Goal: Task Accomplishment & Management: Manage account settings

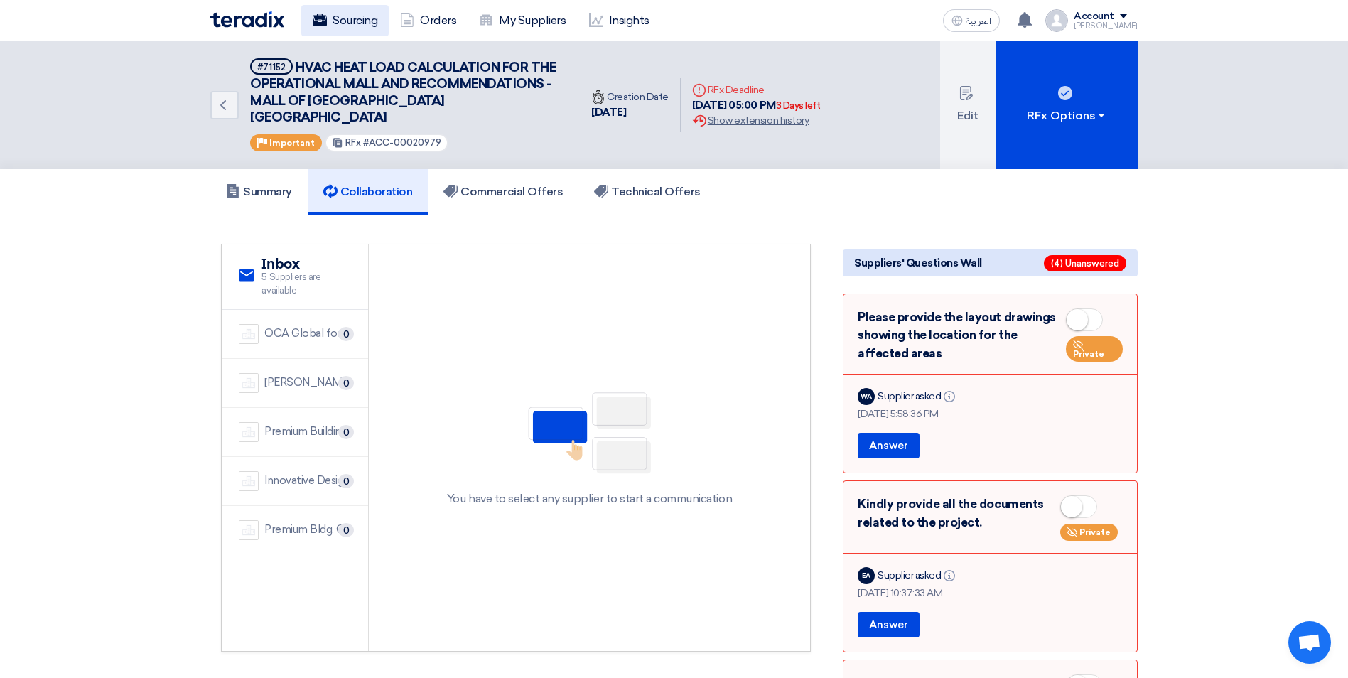
click at [347, 23] on link "Sourcing" at bounding box center [344, 20] width 87 height 31
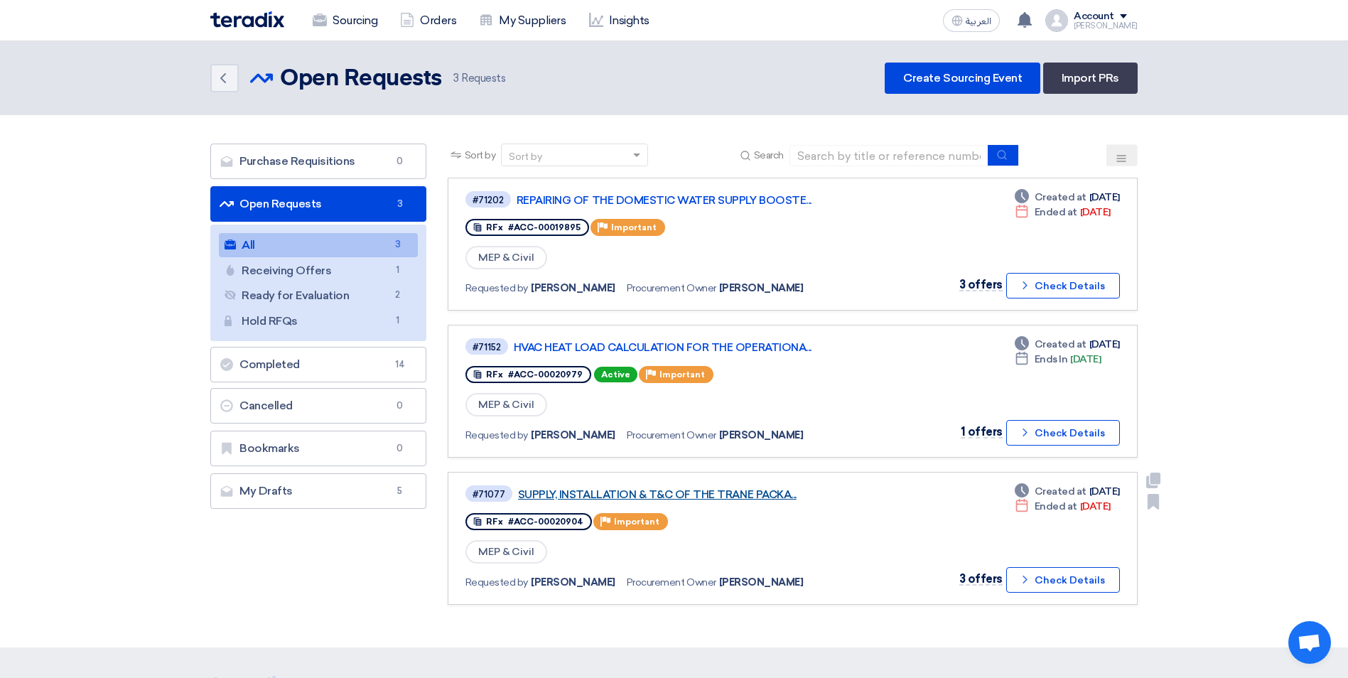
click at [727, 495] on link "SUPPLY, INSTALLATION & T&C OF THE TRANE PACKA..." at bounding box center [695, 494] width 355 height 13
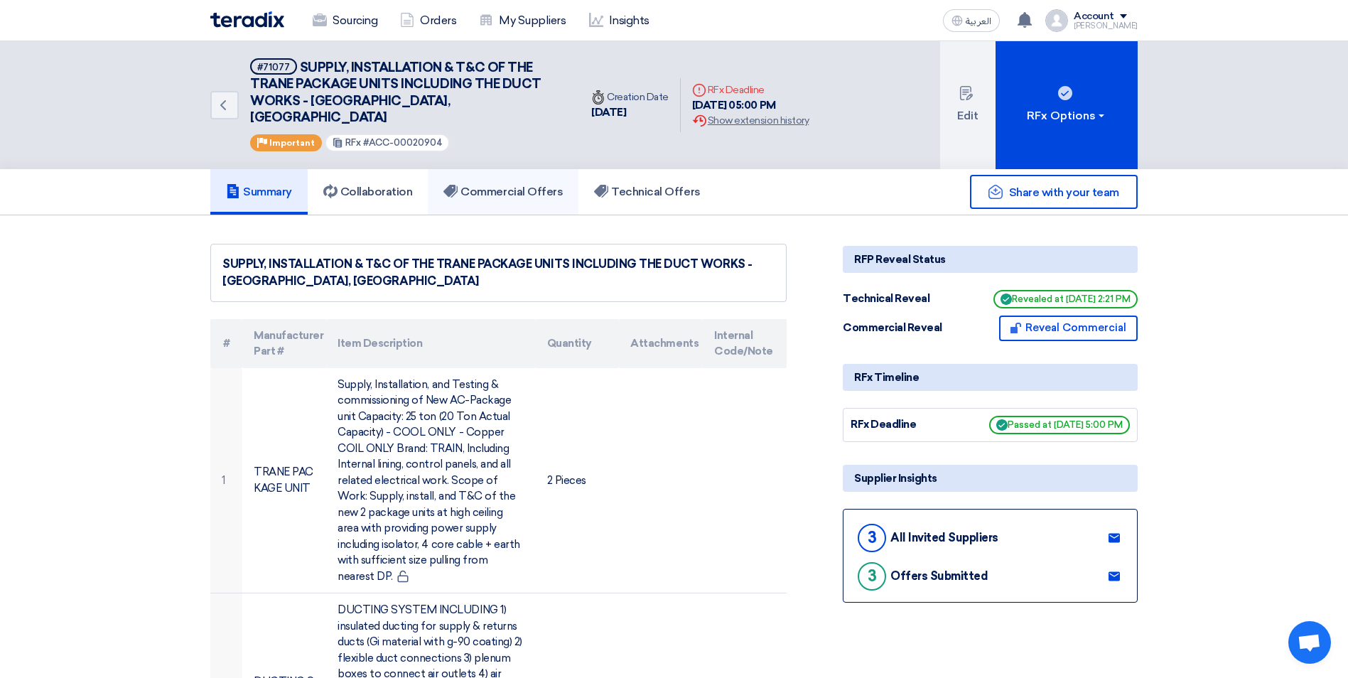
click at [523, 187] on link "Commercial Offers" at bounding box center [503, 191] width 151 height 45
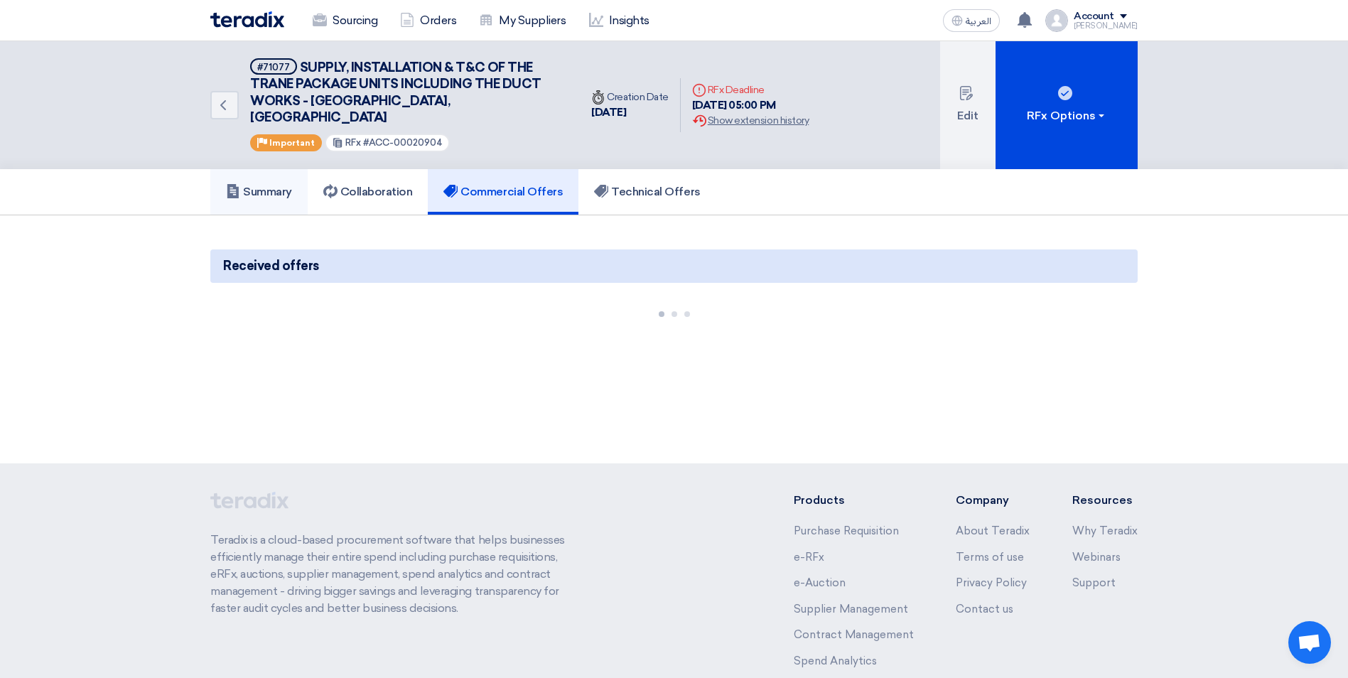
click at [259, 185] on h5 "Summary" at bounding box center [259, 192] width 66 height 14
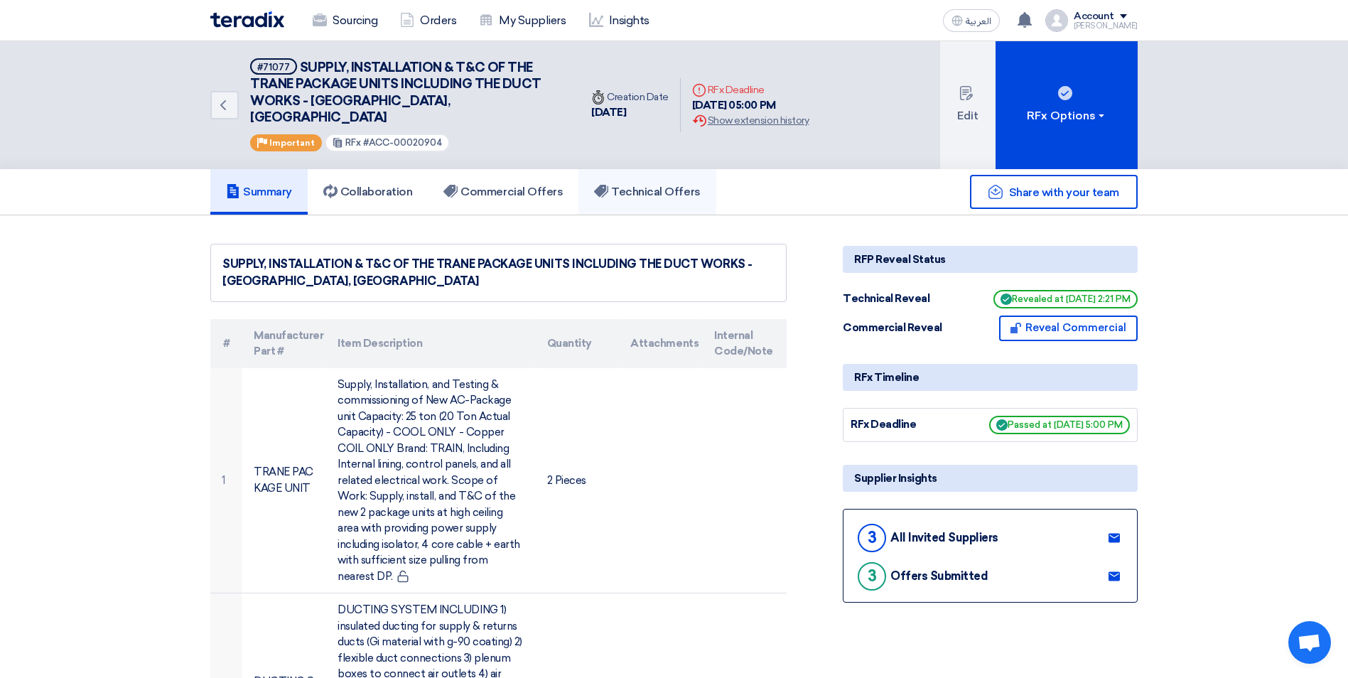
click at [658, 185] on h5 "Technical Offers" at bounding box center [647, 192] width 106 height 14
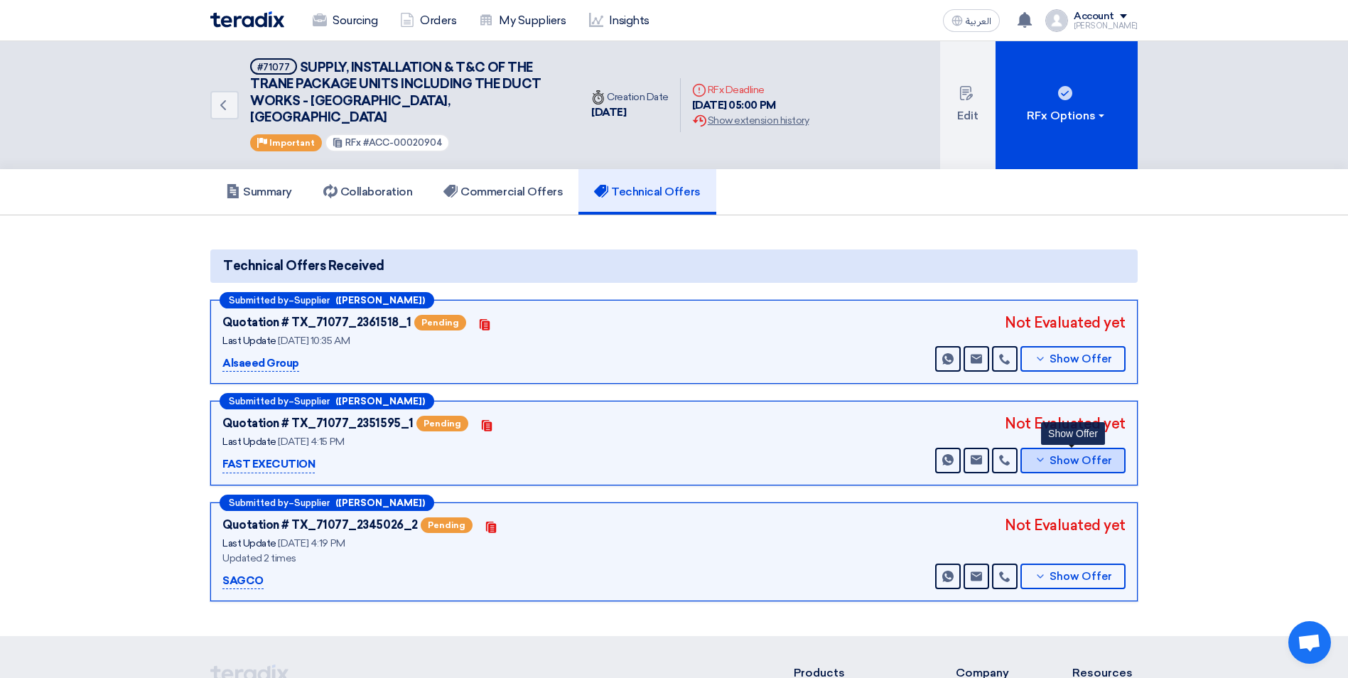
click at [1069, 455] on span "Show Offer" at bounding box center [1080, 460] width 63 height 11
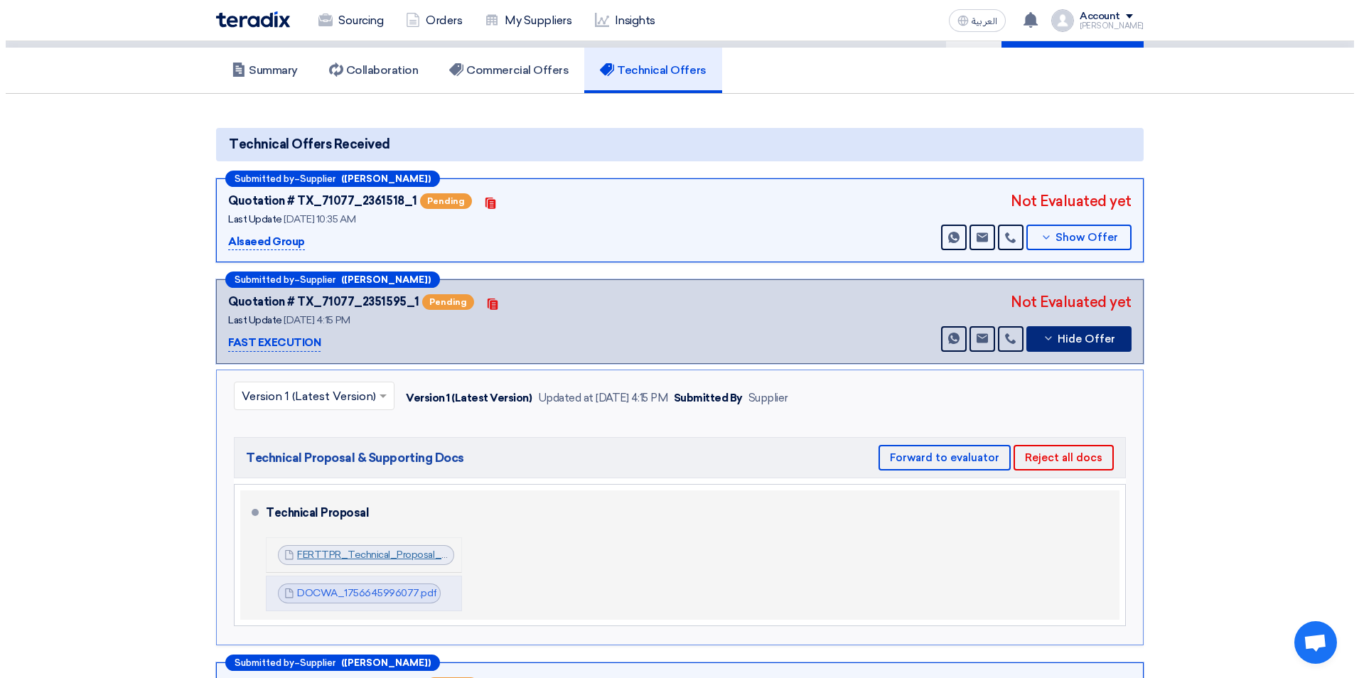
scroll to position [142, 0]
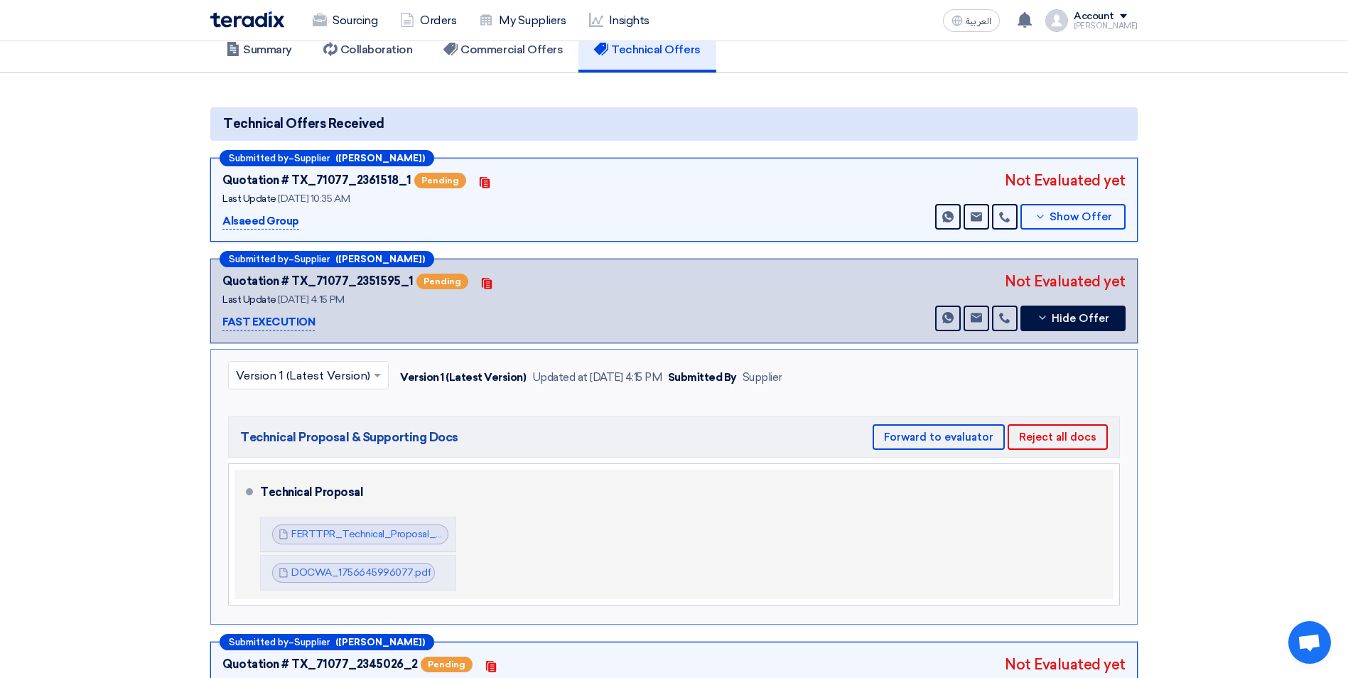
click at [588, 524] on div "Technical Proposal FERTTPR_Technical_Proposal_HVAC_Works__Haifa_Mall_1756645995…" at bounding box center [684, 534] width 848 height 118
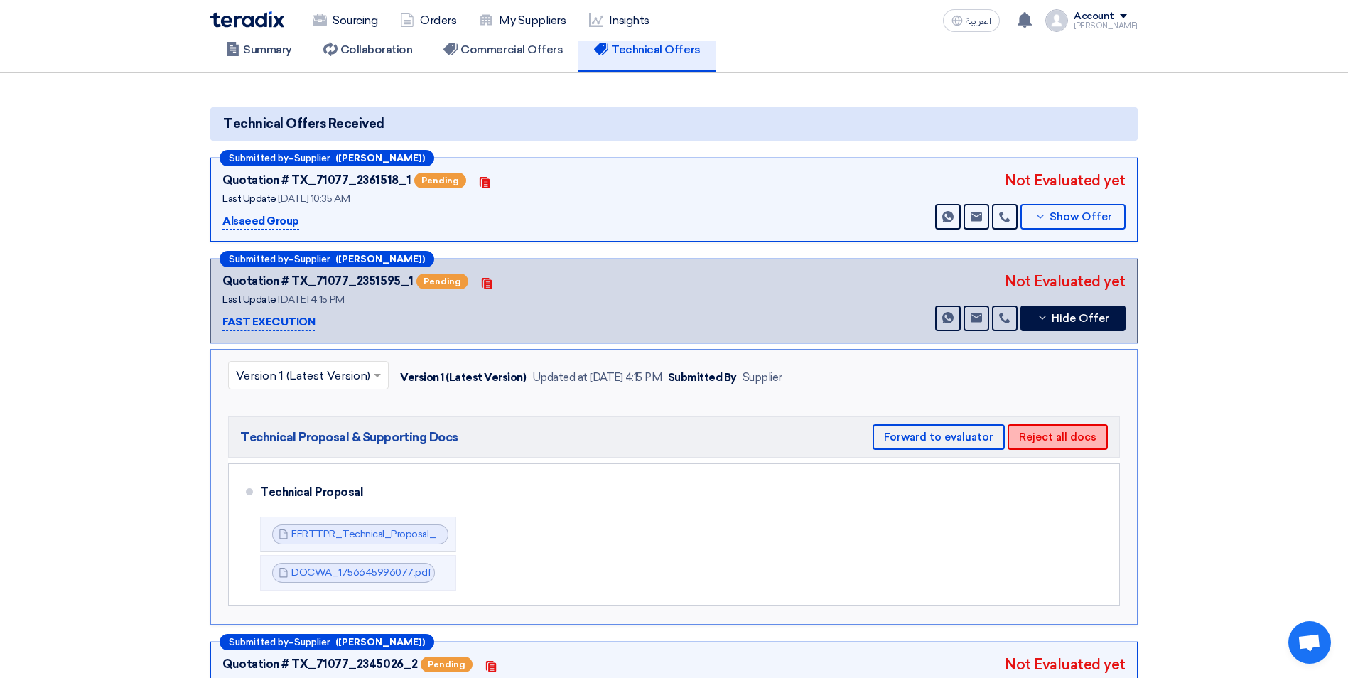
click at [1066, 424] on button "Reject all docs" at bounding box center [1058, 437] width 100 height 26
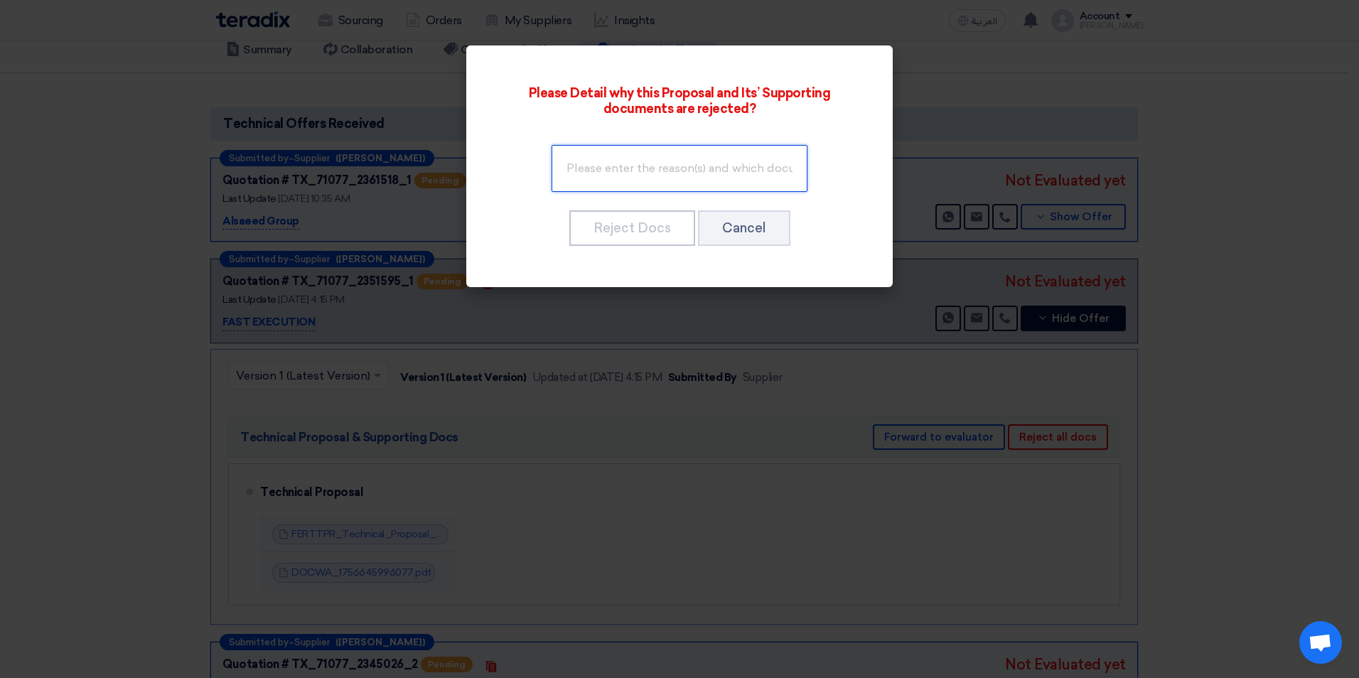
click at [621, 161] on input "text" at bounding box center [679, 168] width 256 height 47
type input "Attach the technical details as per your proposal"
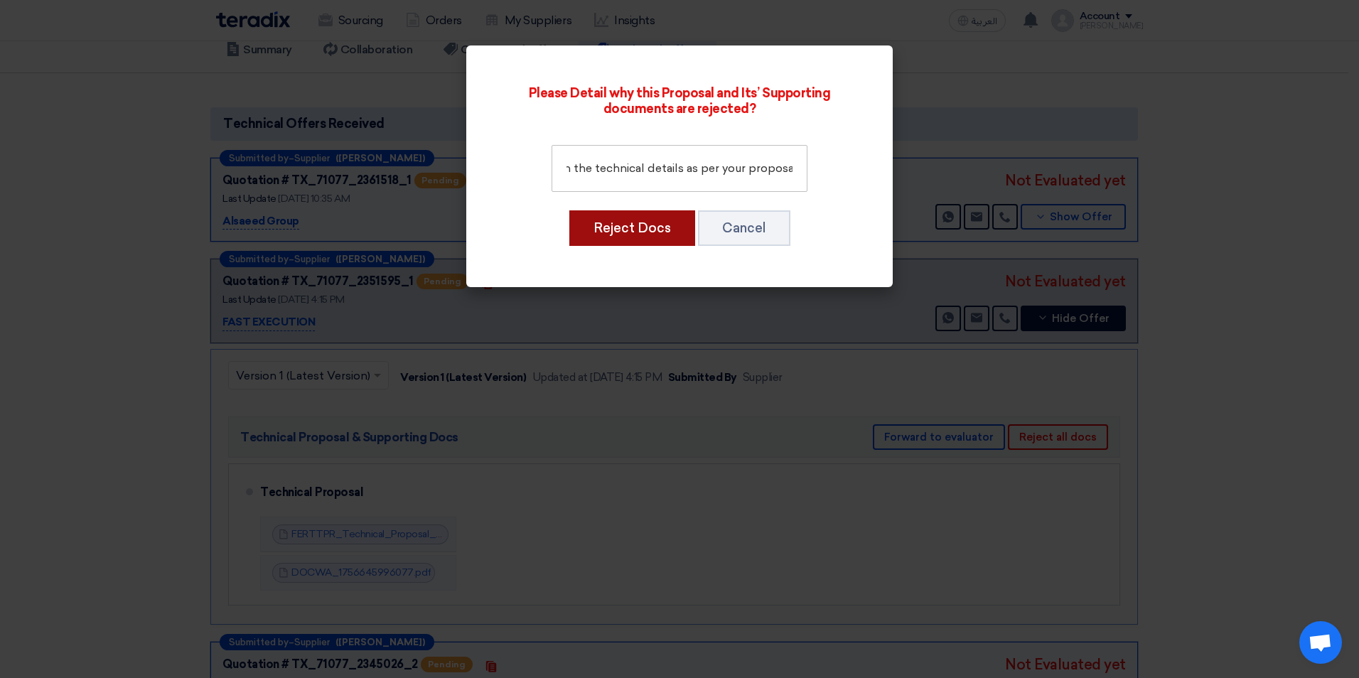
click at [664, 233] on button "Reject Docs" at bounding box center [632, 228] width 126 height 36
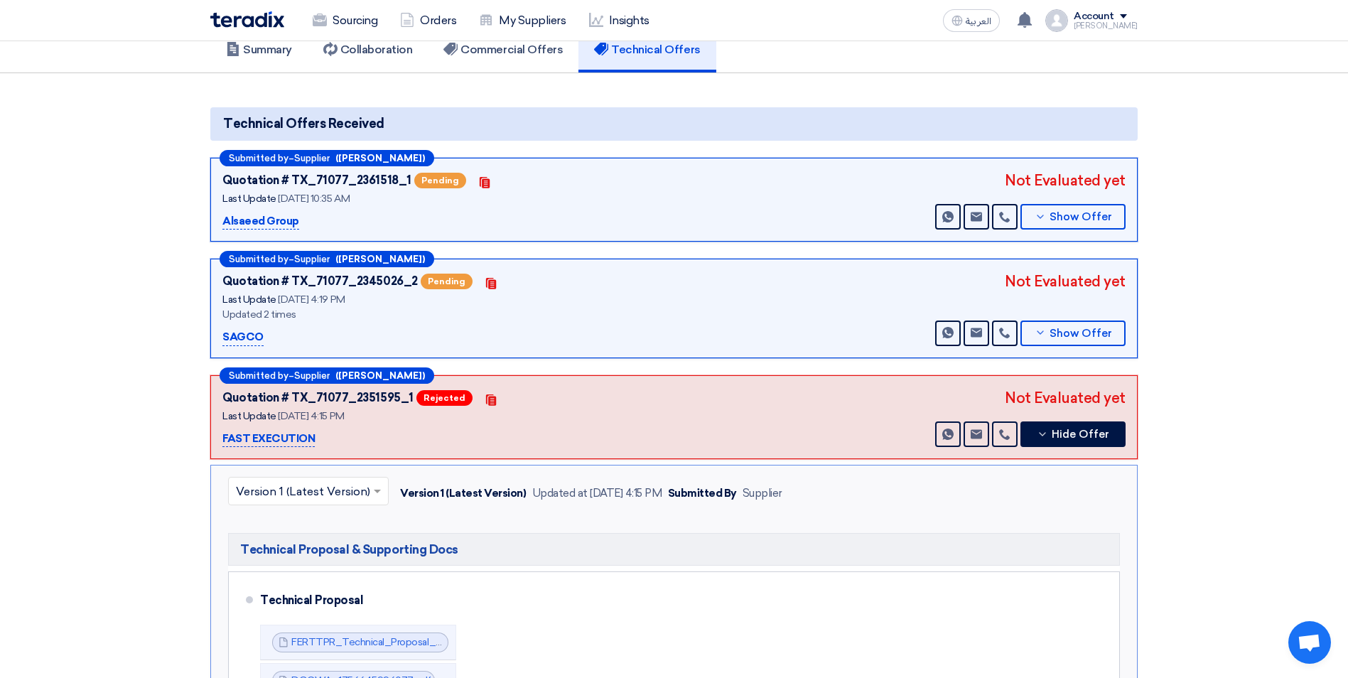
scroll to position [0, 0]
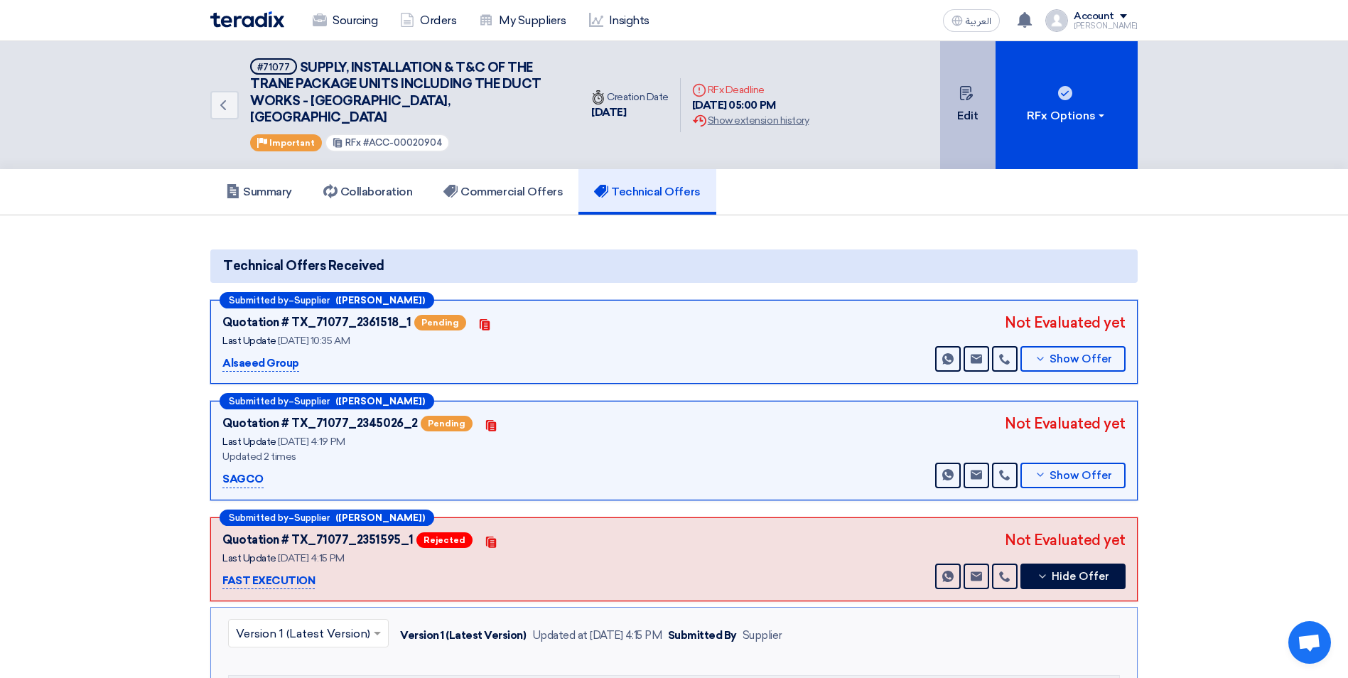
click at [946, 110] on button "Edit" at bounding box center [967, 105] width 55 height 128
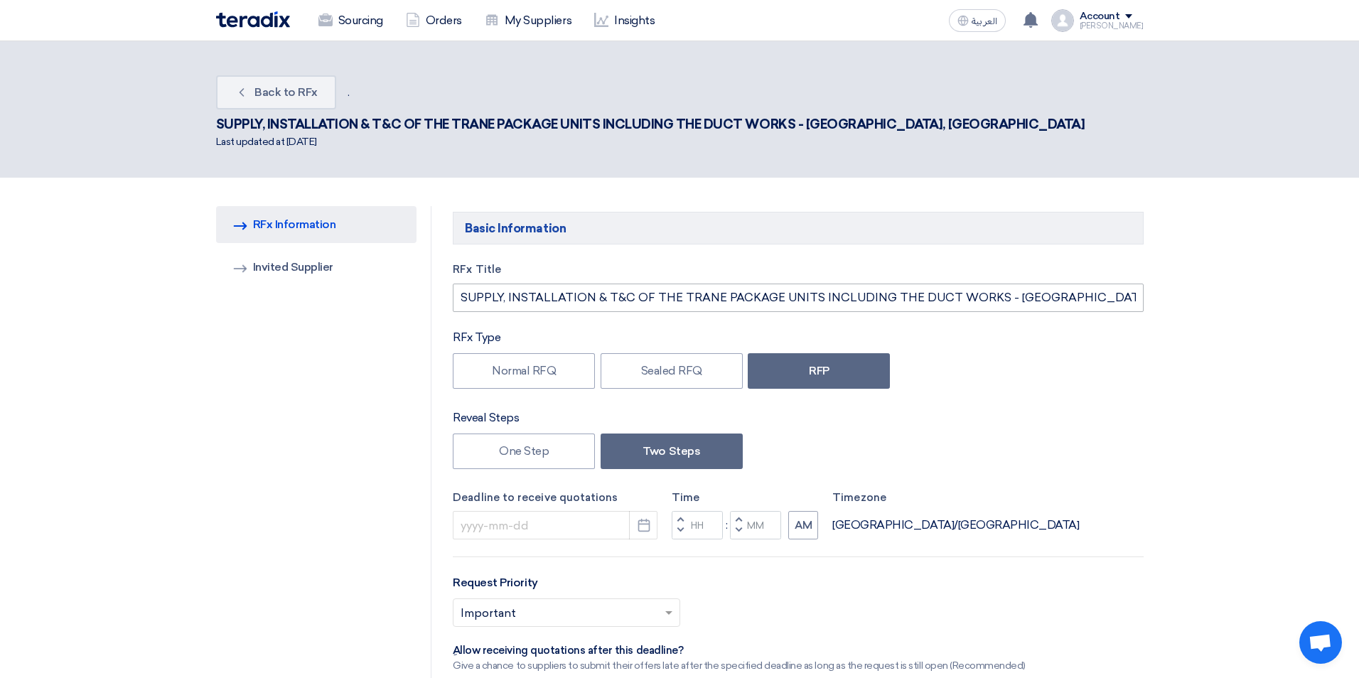
type input "[DATE]"
type input "05"
type input "00"
click at [635, 518] on icon "Pick a date" at bounding box center [638, 525] width 14 height 14
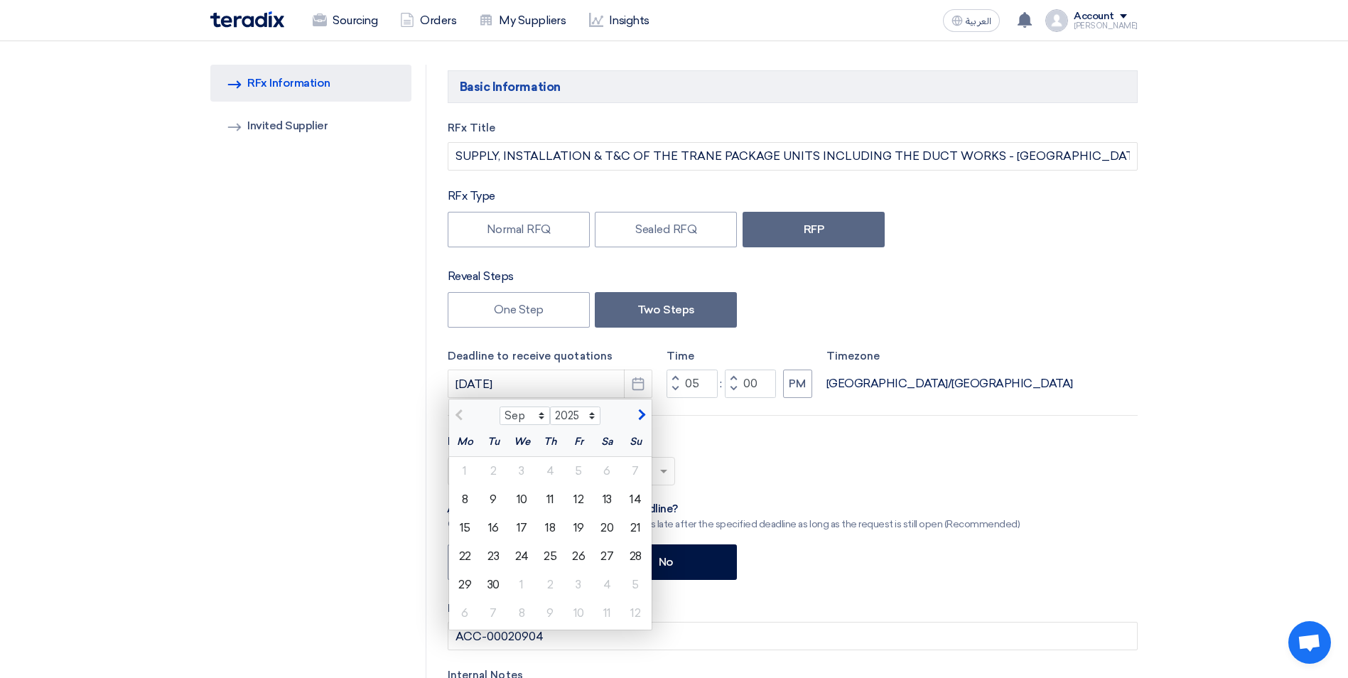
scroll to position [142, 0]
click at [490, 485] on div "9" at bounding box center [493, 499] width 28 height 28
type input "[DATE]"
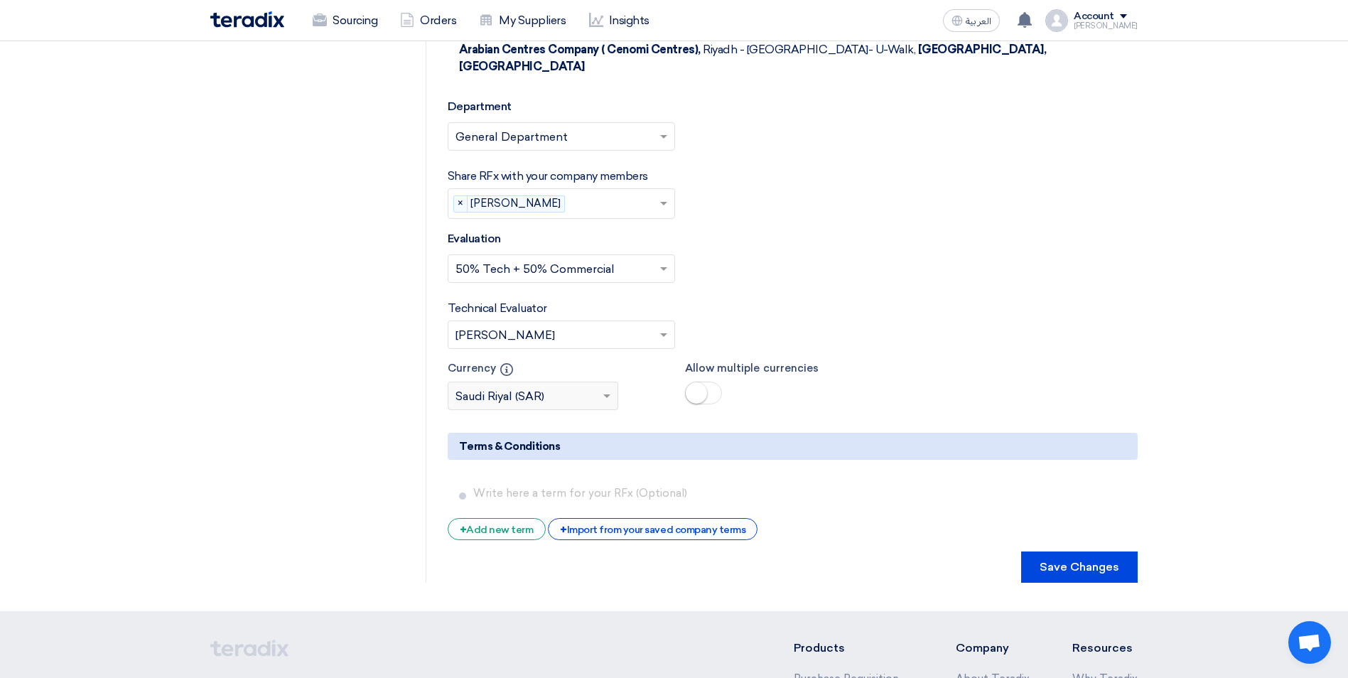
scroll to position [3202, 0]
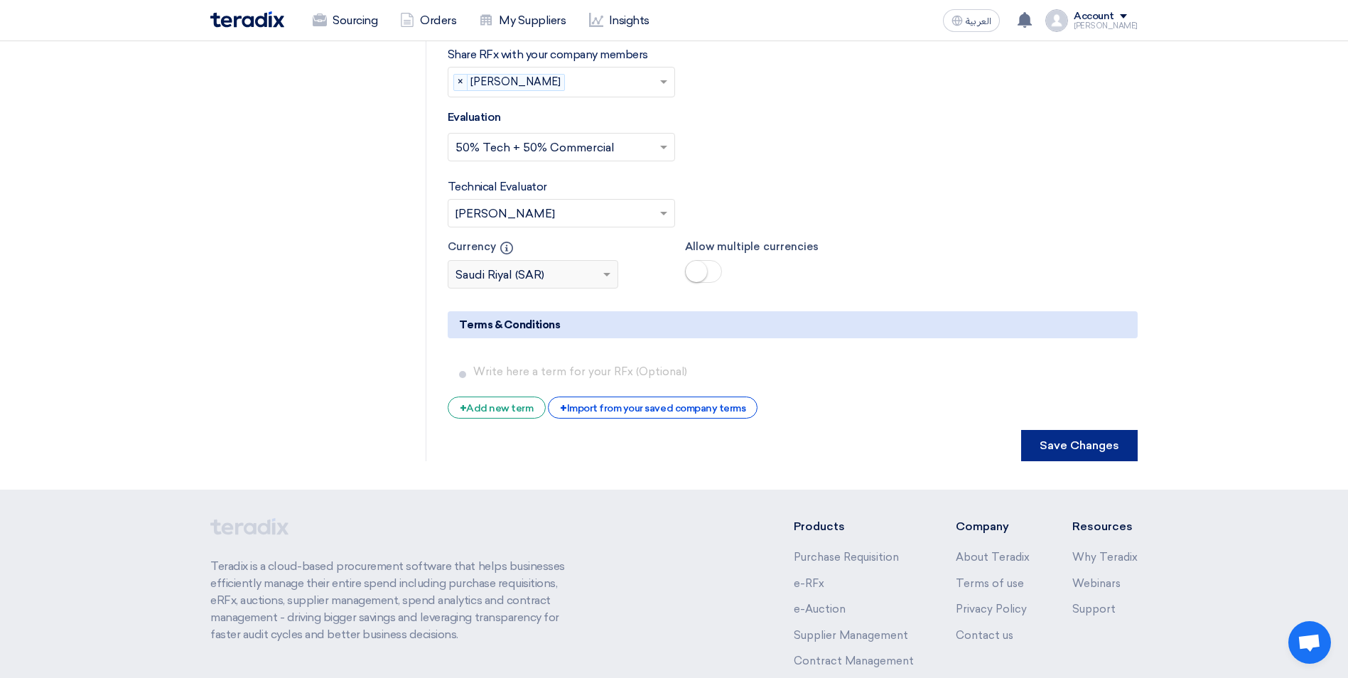
click at [1079, 430] on button "Save Changes" at bounding box center [1079, 445] width 117 height 31
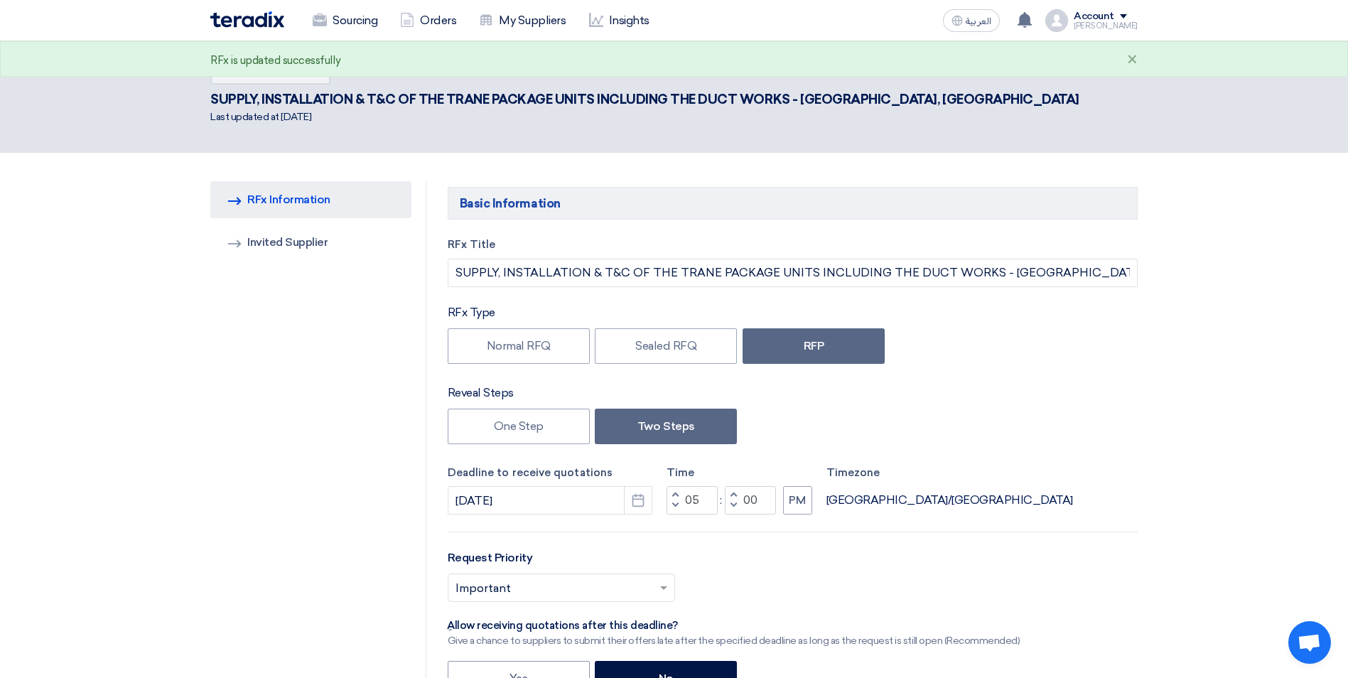
scroll to position [0, 0]
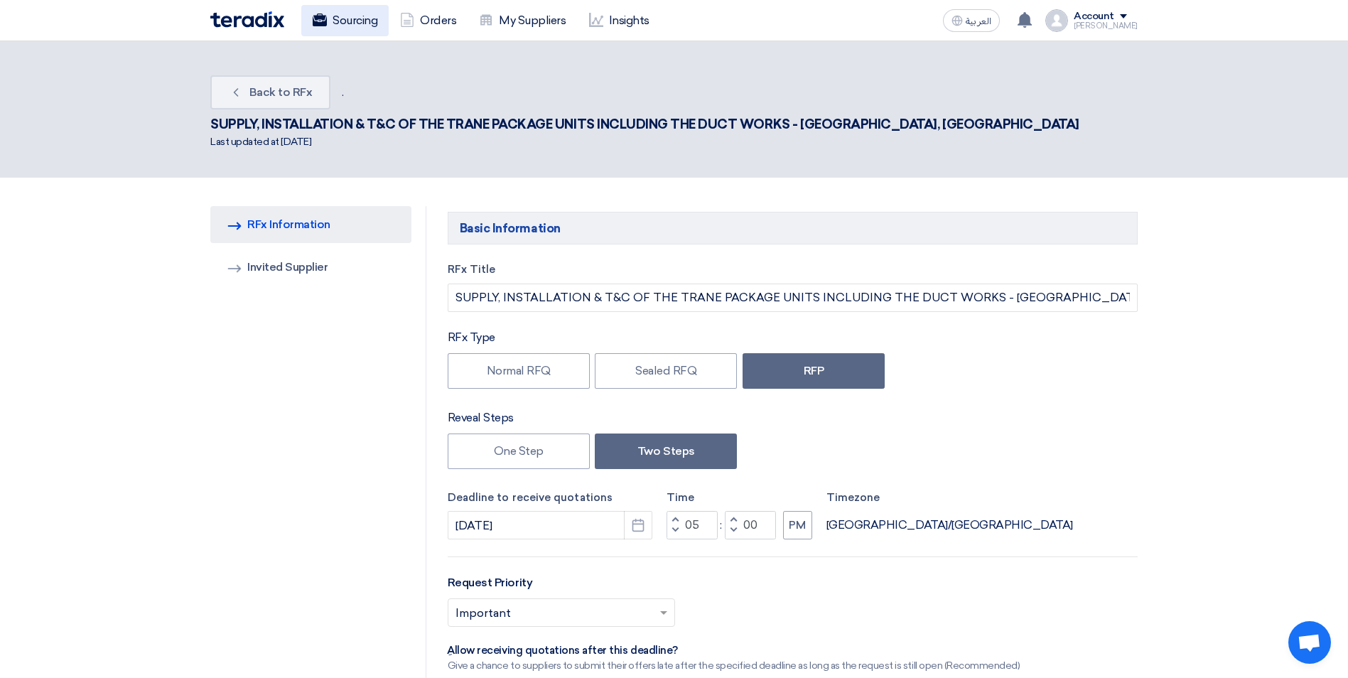
click at [362, 23] on link "Sourcing" at bounding box center [344, 20] width 87 height 31
